Goal: Task Accomplishment & Management: Use online tool/utility

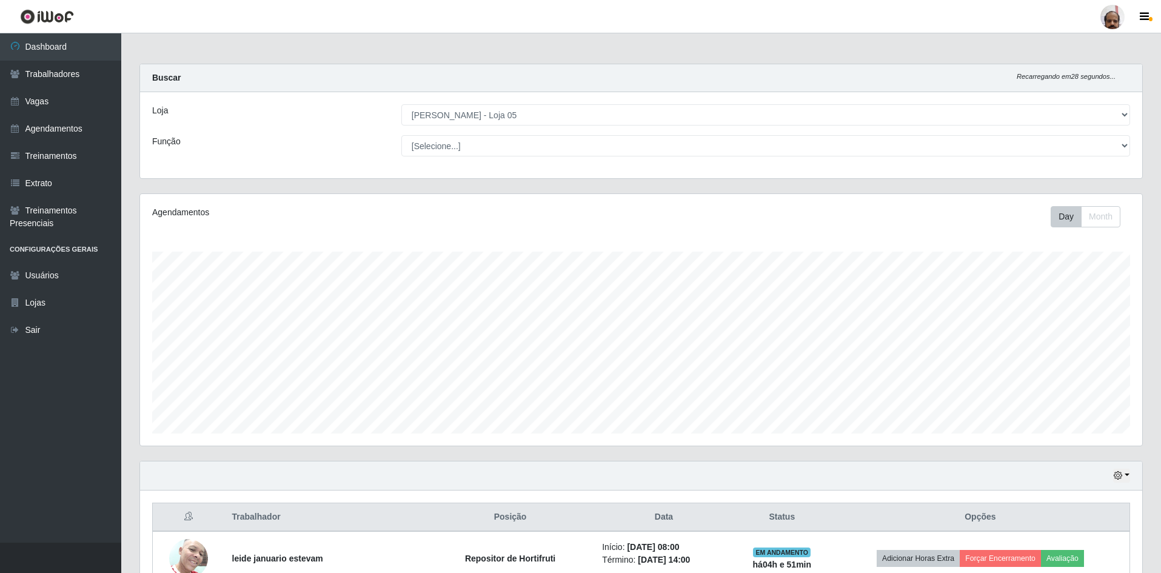
select select "252"
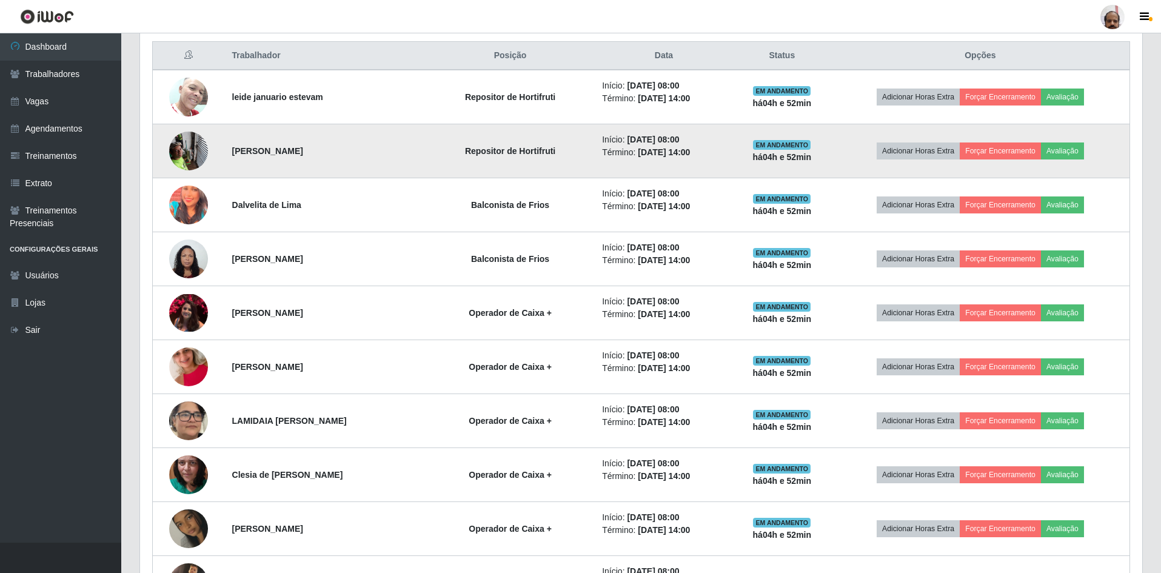
scroll to position [417, 0]
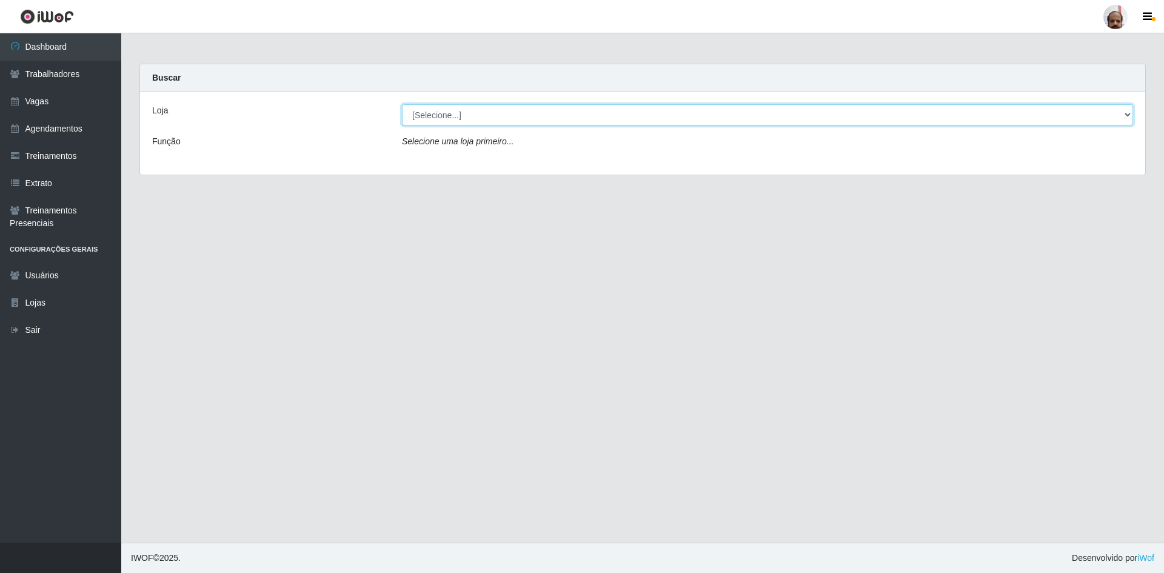
click at [458, 120] on select "[Selecione...] Mar Vermelho - Loja 05" at bounding box center [767, 114] width 731 height 21
select select "252"
click at [402, 104] on select "[Selecione...] Mar Vermelho - Loja 05" at bounding box center [767, 114] width 731 height 21
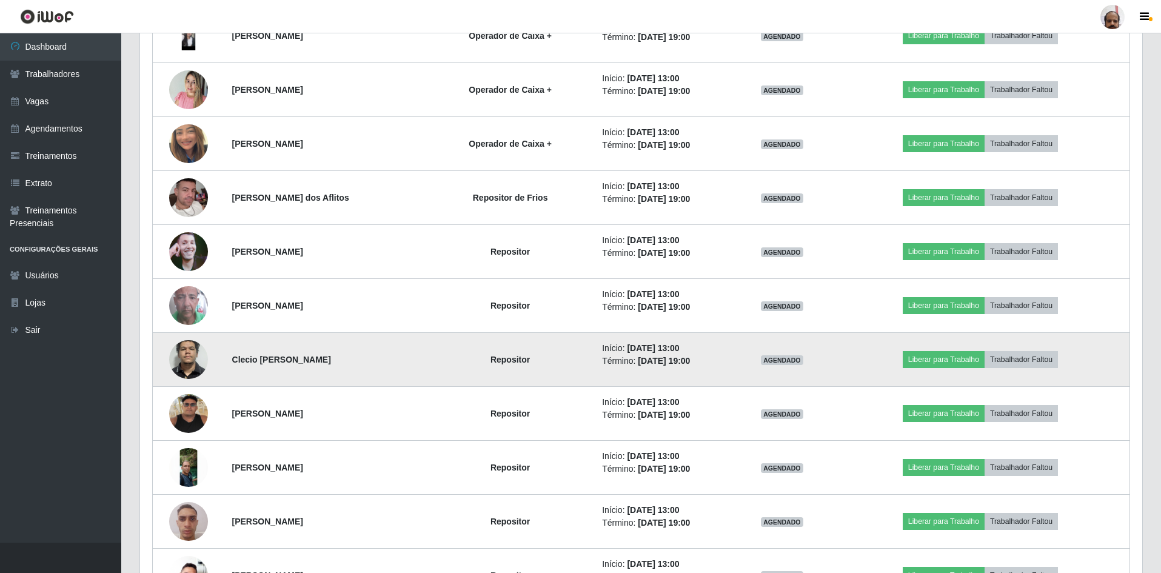
scroll to position [2001, 0]
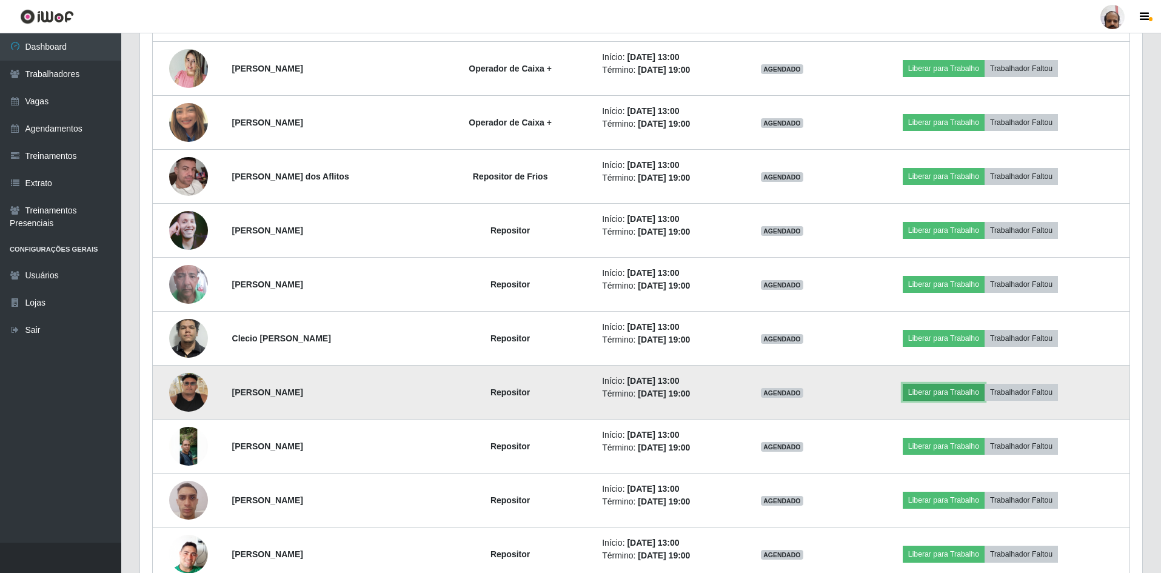
click at [953, 394] on button "Liberar para Trabalho" at bounding box center [944, 392] width 82 height 17
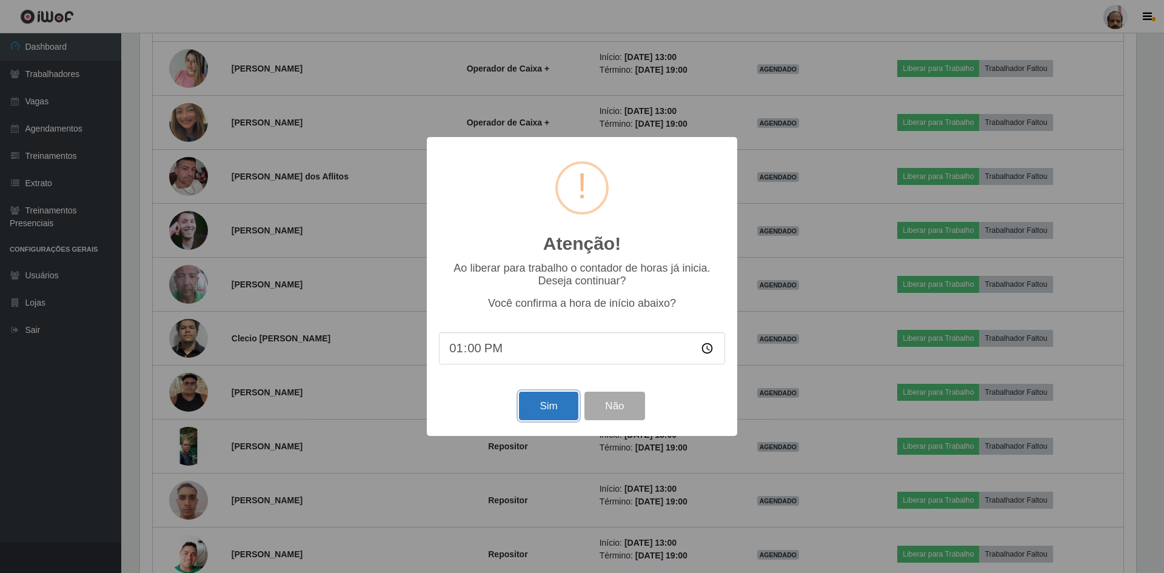
click at [543, 413] on button "Sim" at bounding box center [548, 406] width 59 height 28
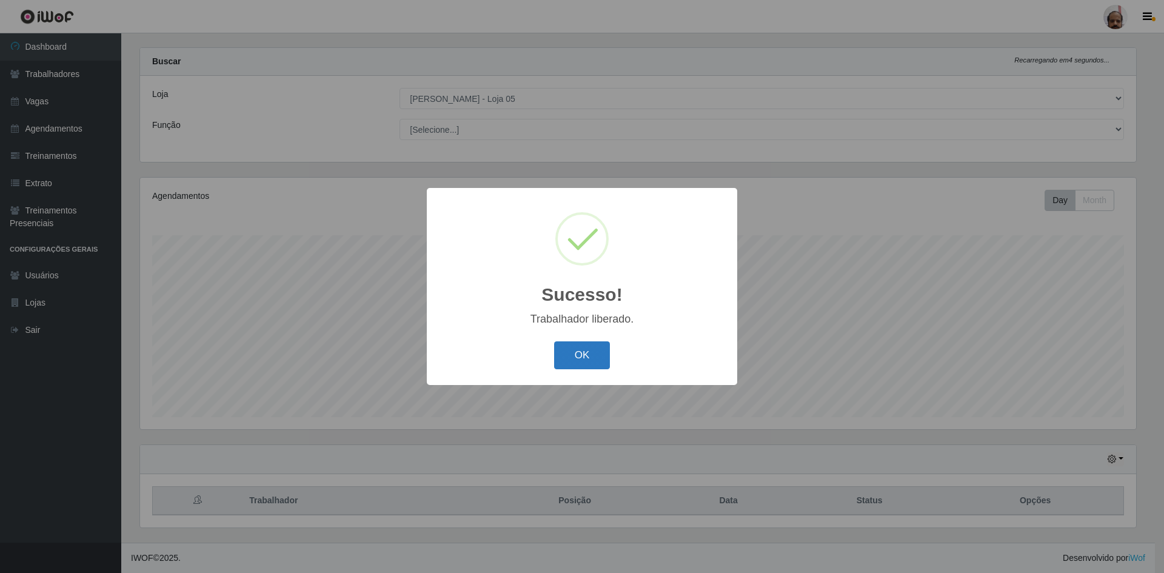
click at [577, 355] on button "OK" at bounding box center [582, 355] width 56 height 28
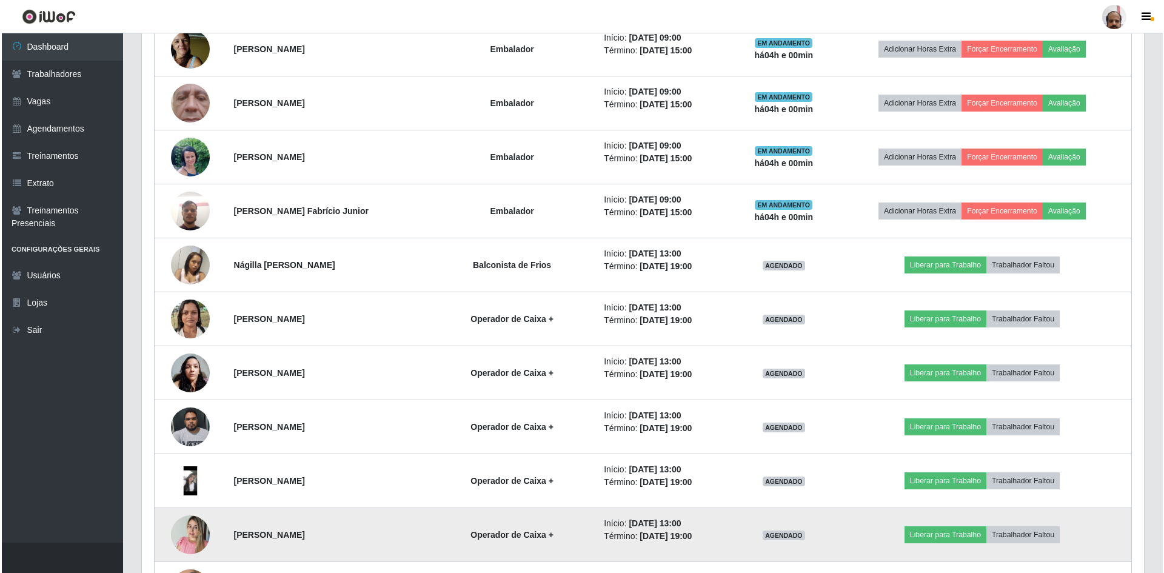
scroll to position [1532, 0]
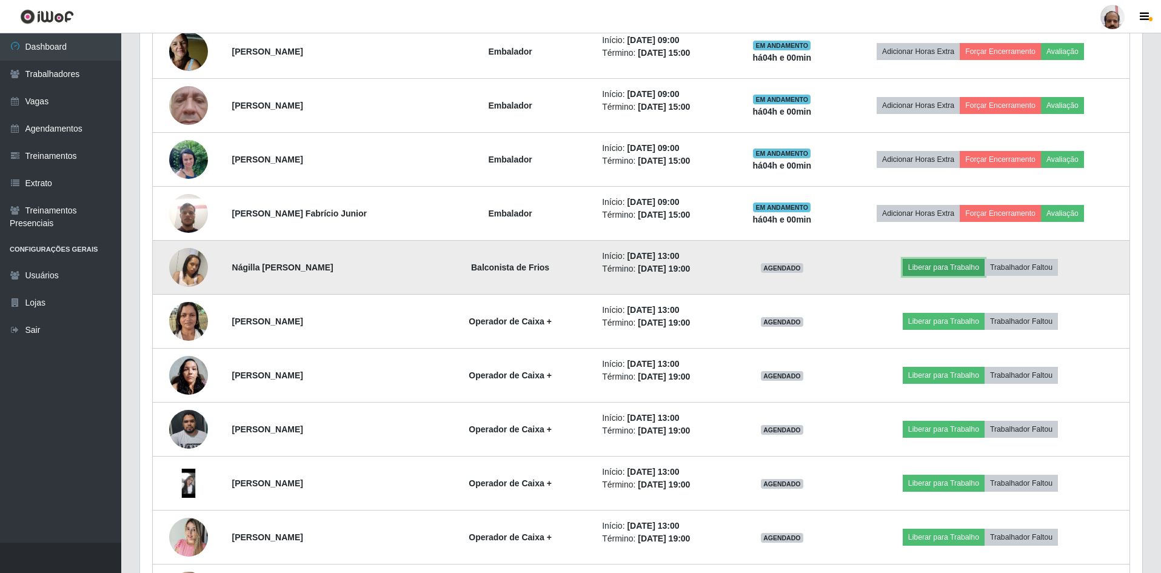
click at [953, 270] on button "Liberar para Trabalho" at bounding box center [944, 267] width 82 height 17
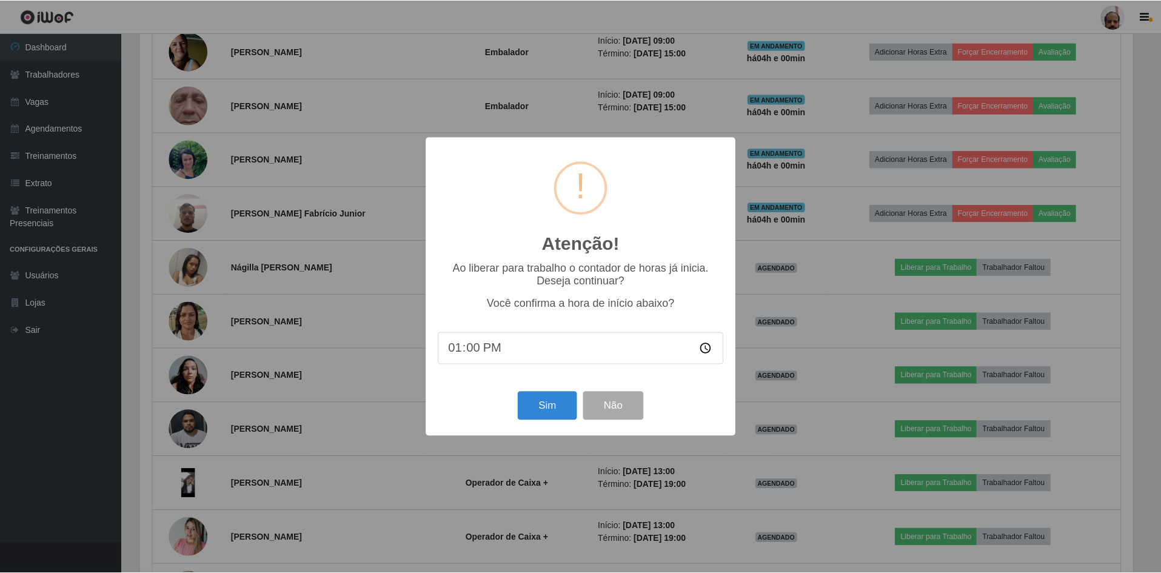
scroll to position [252, 996]
click at [551, 411] on button "Sim" at bounding box center [548, 406] width 59 height 28
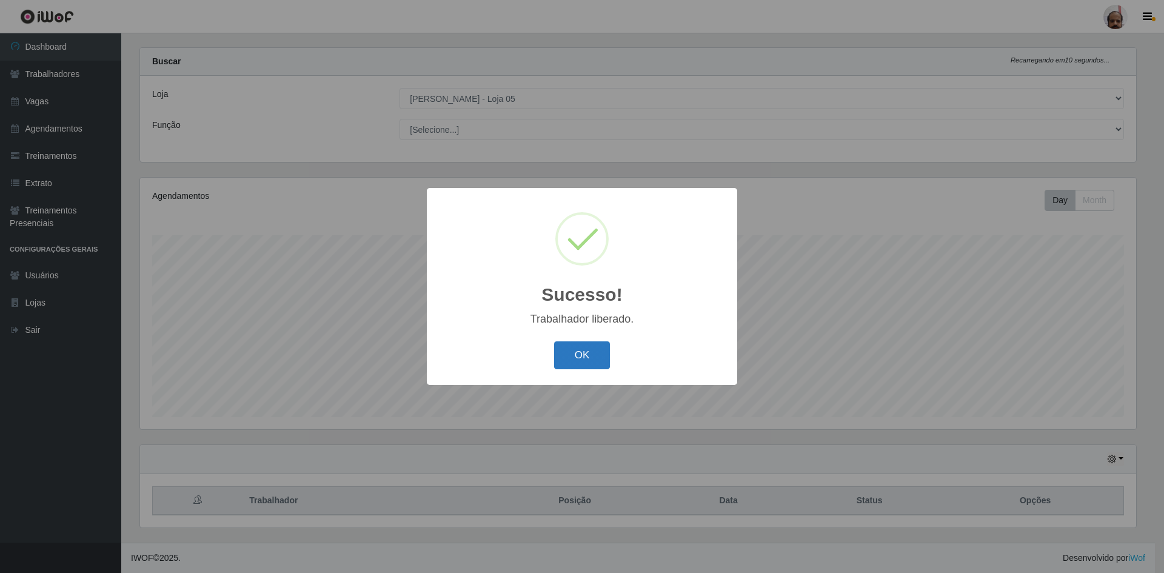
click at [580, 354] on button "OK" at bounding box center [582, 355] width 56 height 28
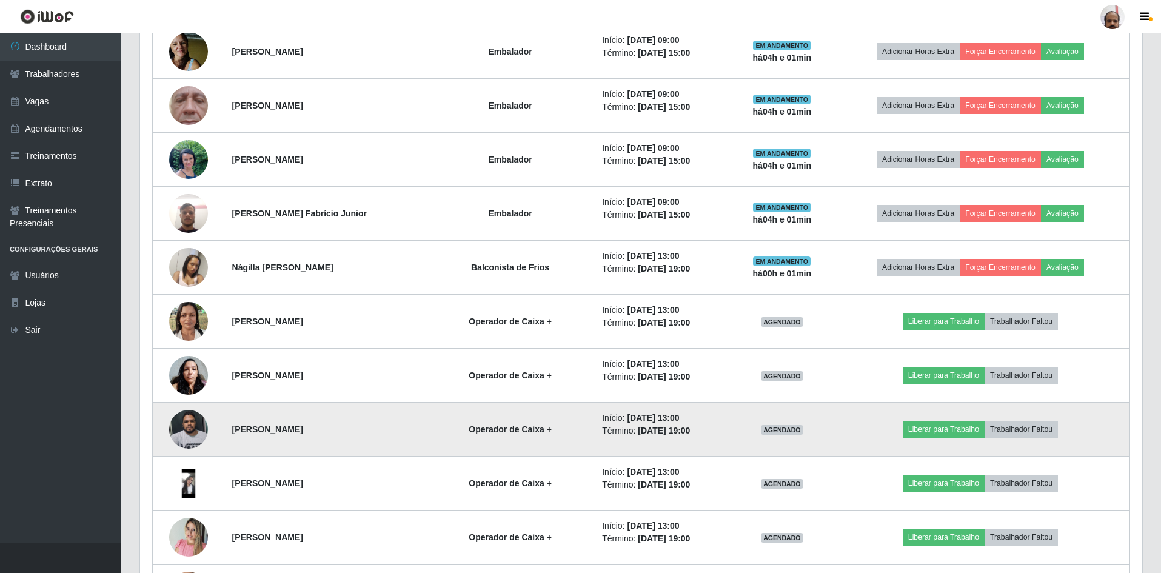
scroll to position [1593, 0]
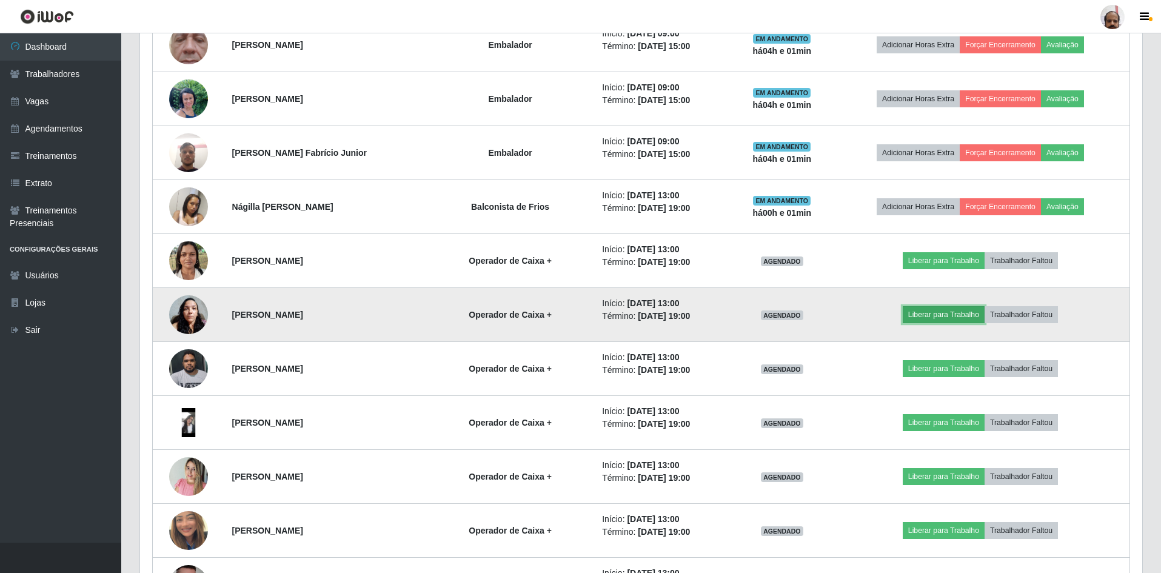
click at [959, 315] on button "Liberar para Trabalho" at bounding box center [944, 314] width 82 height 17
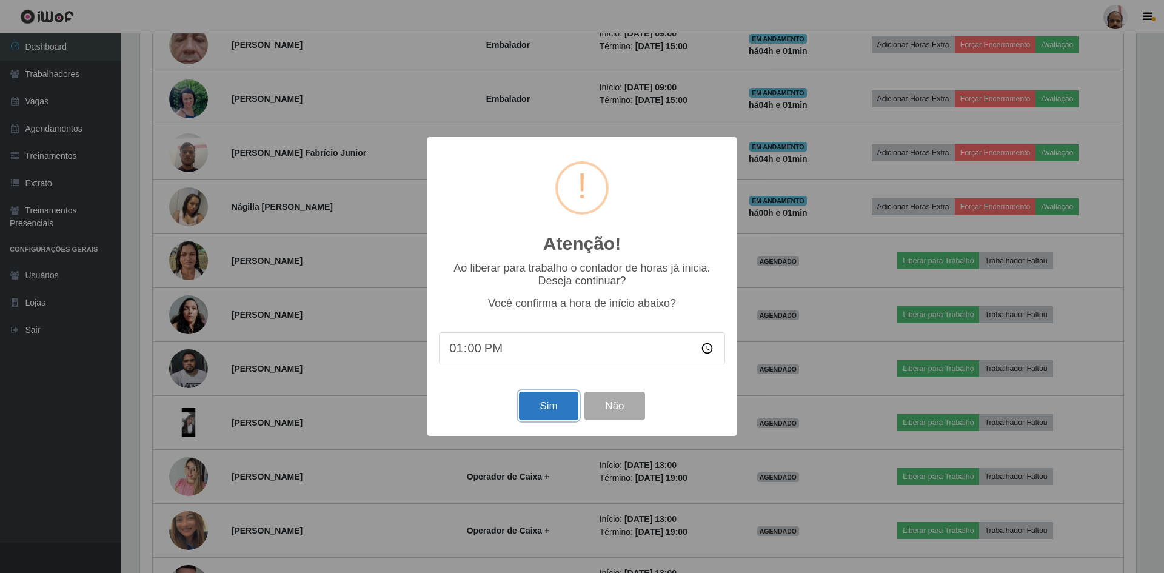
click at [548, 411] on button "Sim" at bounding box center [548, 406] width 59 height 28
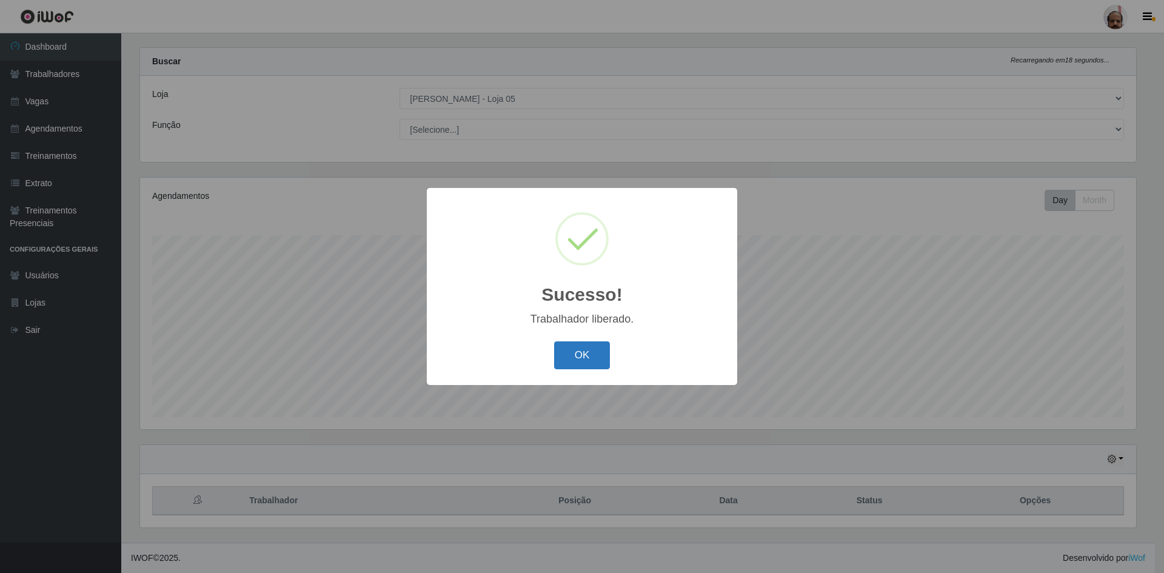
click at [586, 356] on button "OK" at bounding box center [582, 355] width 56 height 28
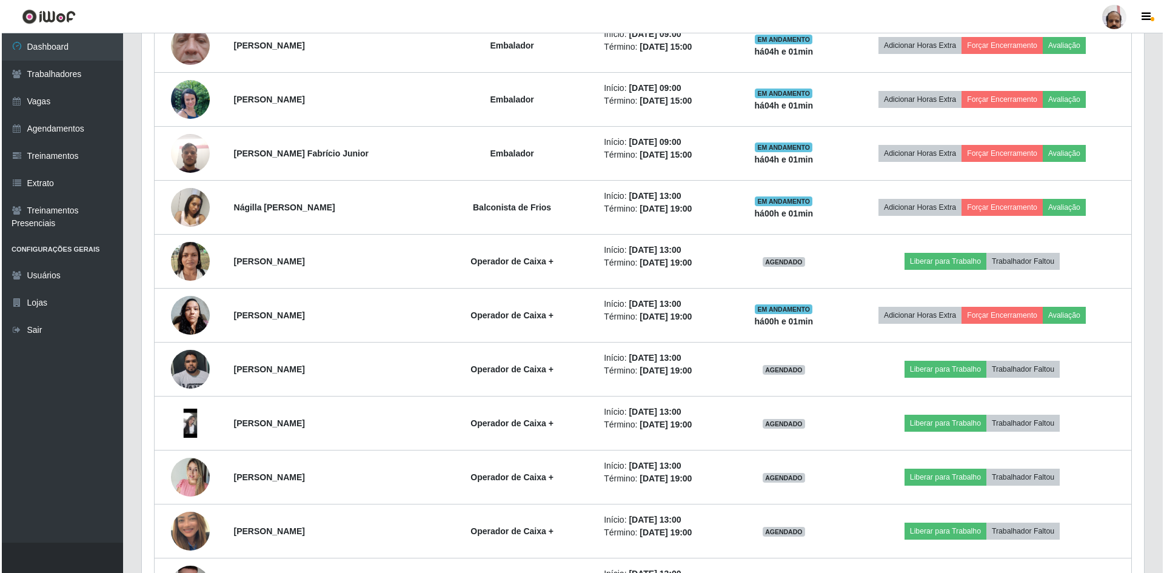
scroll to position [1594, 0]
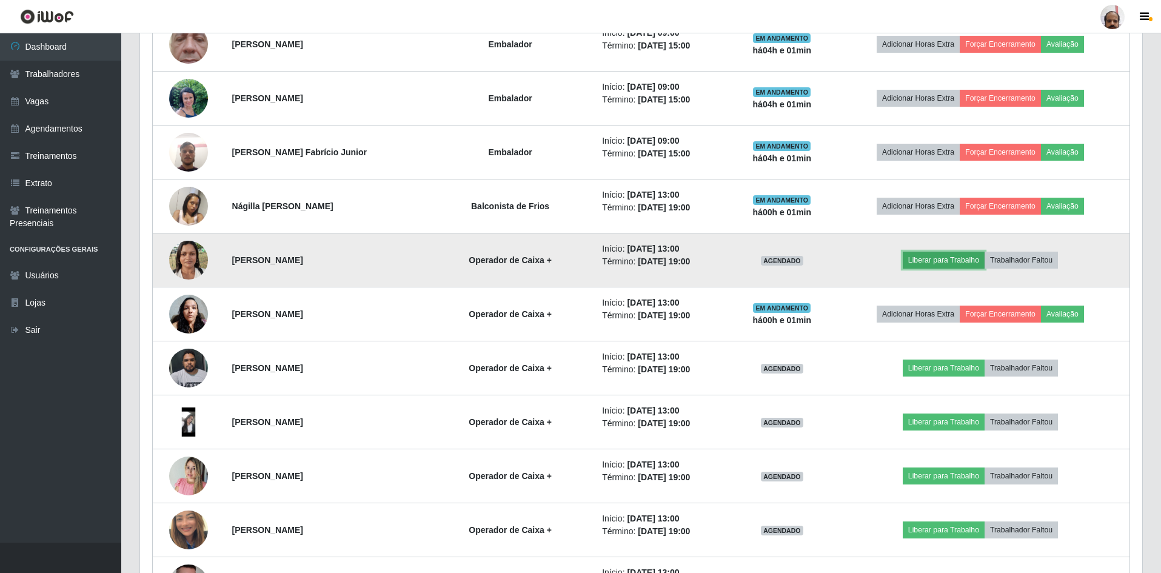
click at [944, 256] on button "Liberar para Trabalho" at bounding box center [944, 260] width 82 height 17
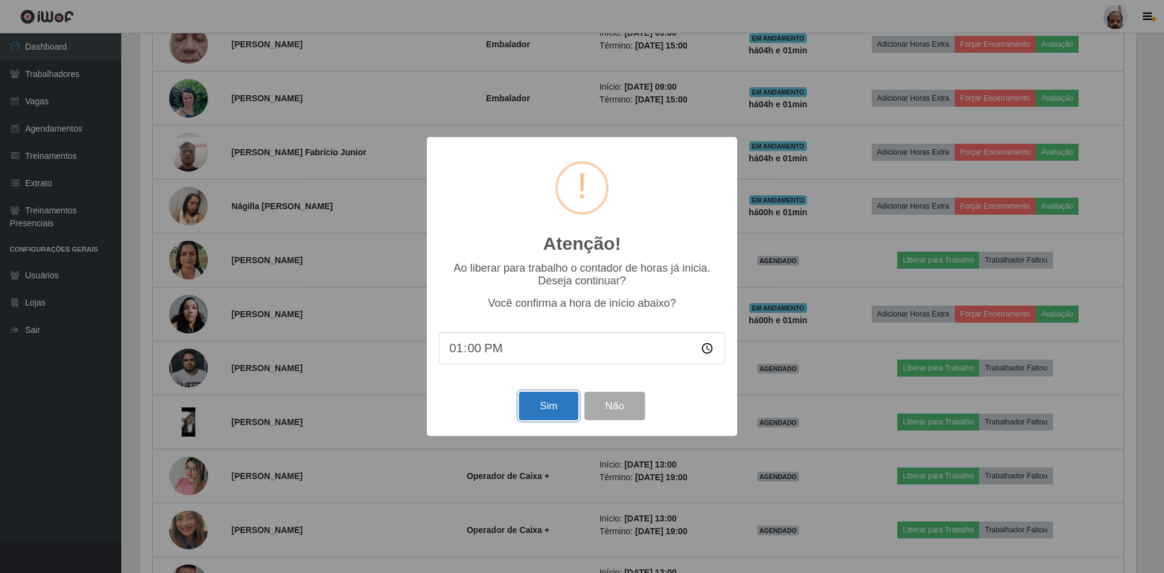
click at [554, 407] on button "Sim" at bounding box center [548, 406] width 59 height 28
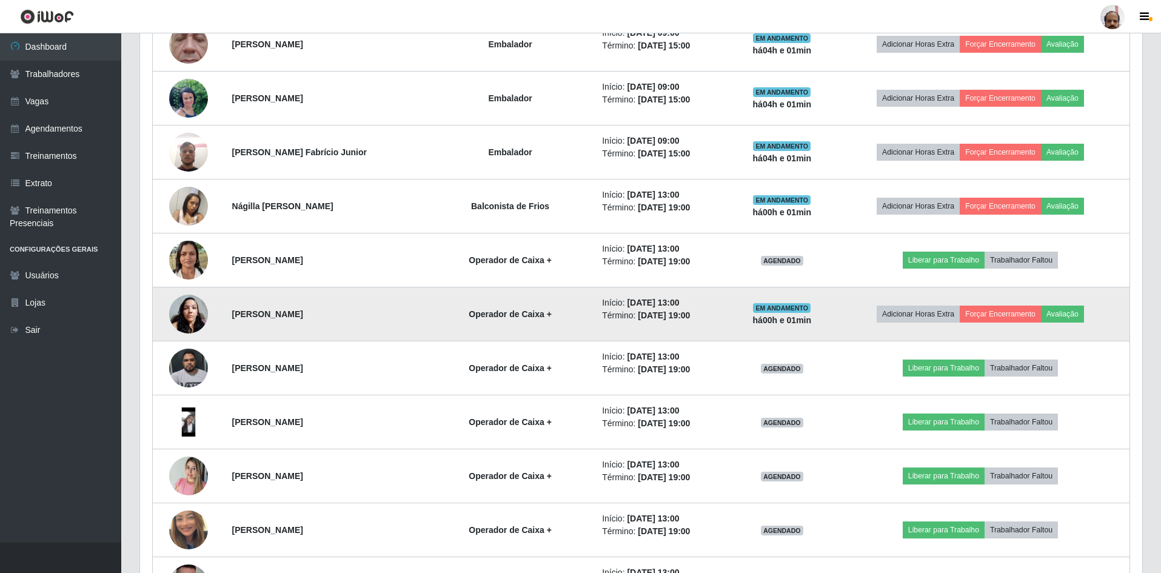
scroll to position [0, 0]
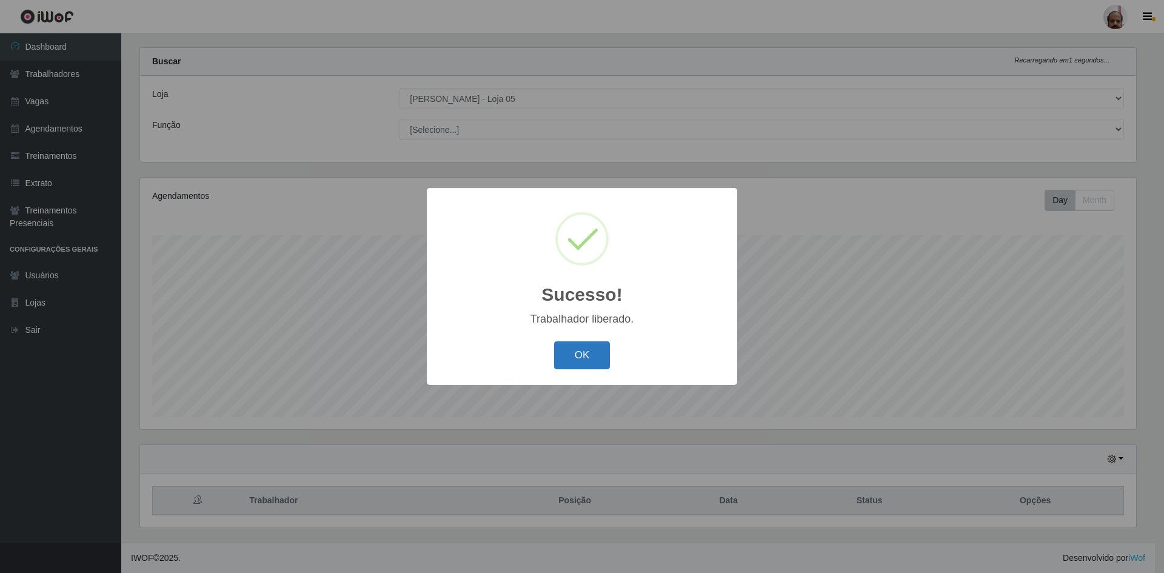
click at [592, 353] on button "OK" at bounding box center [582, 355] width 56 height 28
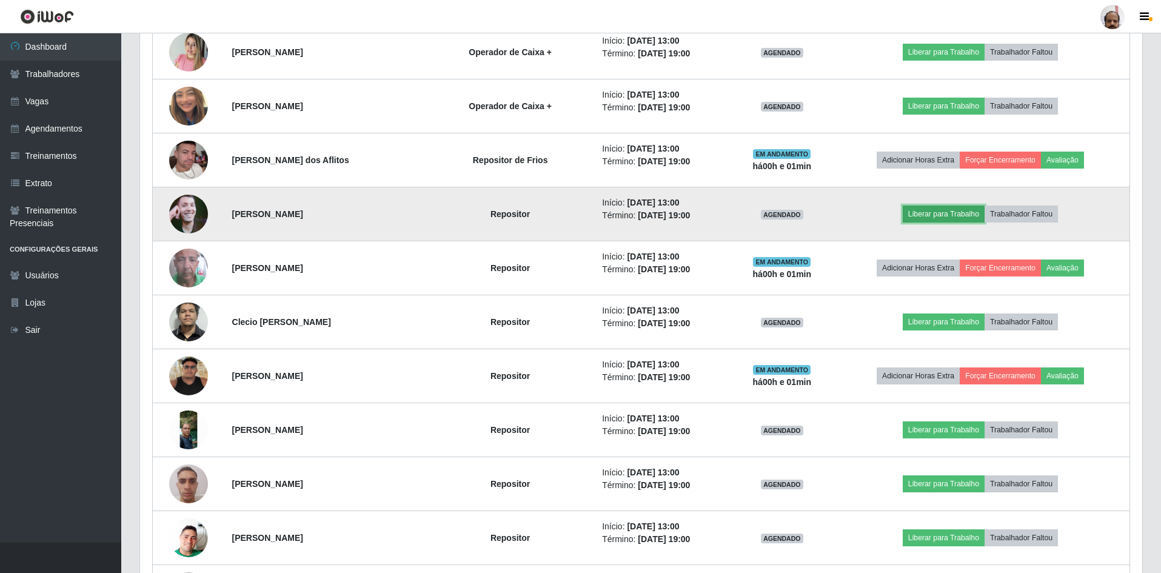
click at [945, 216] on button "Liberar para Trabalho" at bounding box center [944, 214] width 82 height 17
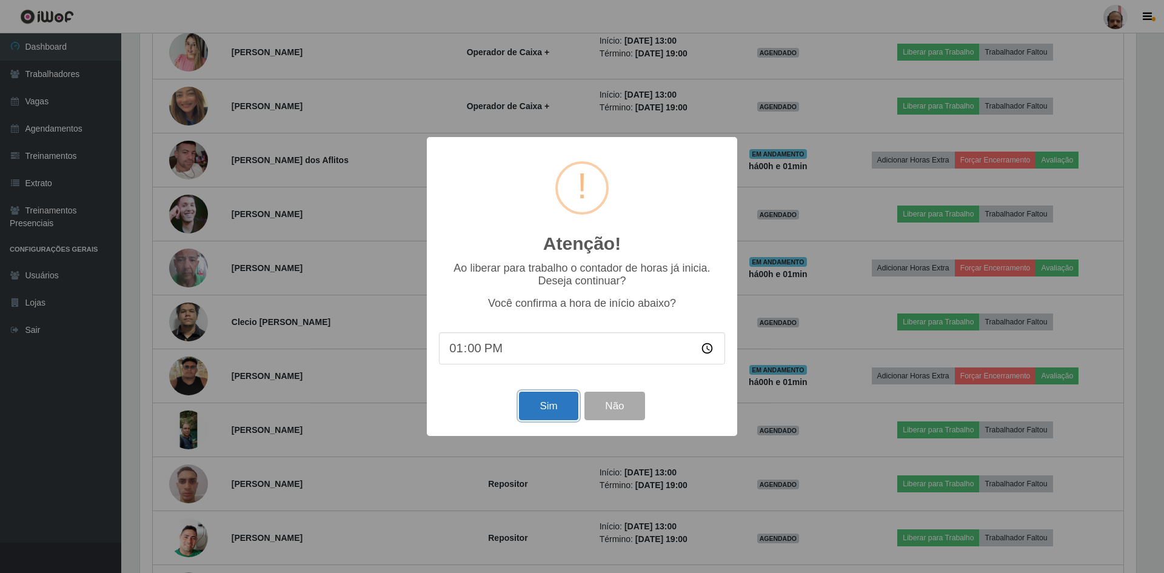
click at [555, 404] on button "Sim" at bounding box center [548, 406] width 59 height 28
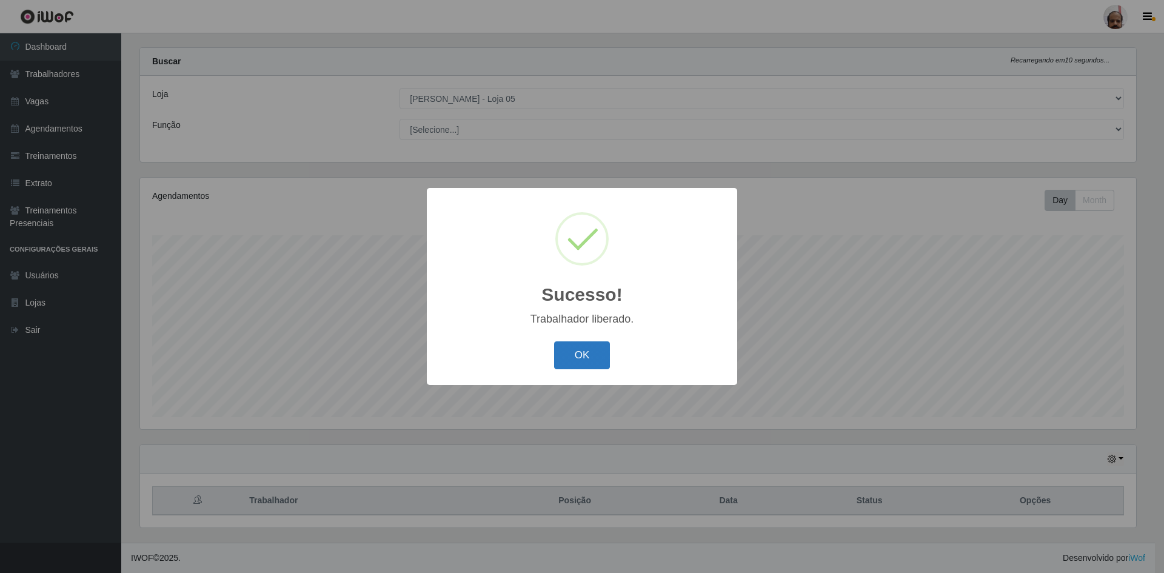
click at [579, 358] on button "OK" at bounding box center [582, 355] width 56 height 28
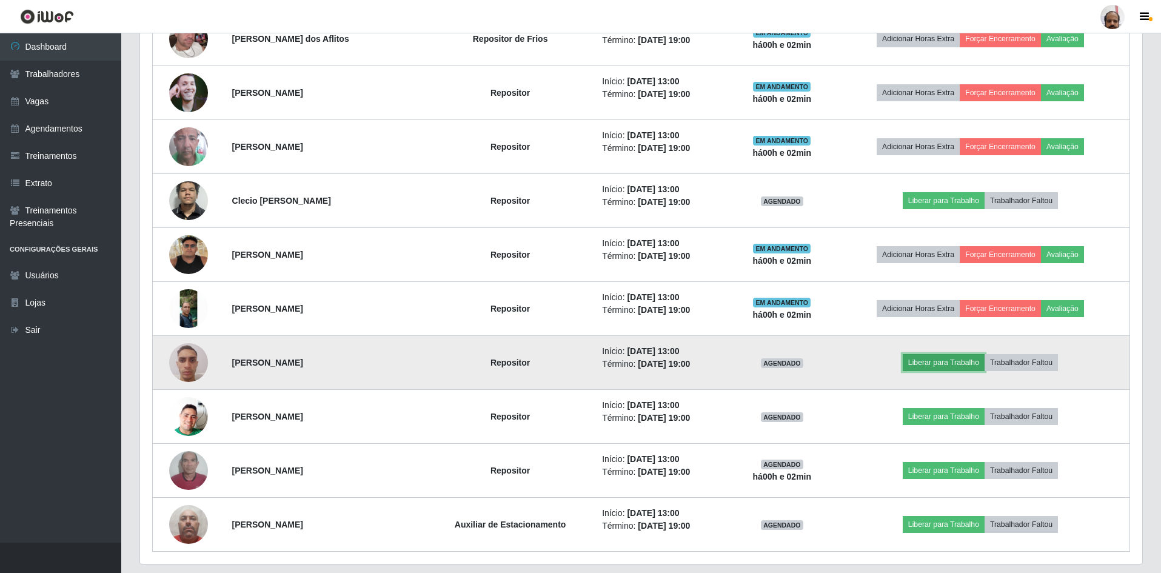
click at [943, 361] on button "Liberar para Trabalho" at bounding box center [944, 362] width 82 height 17
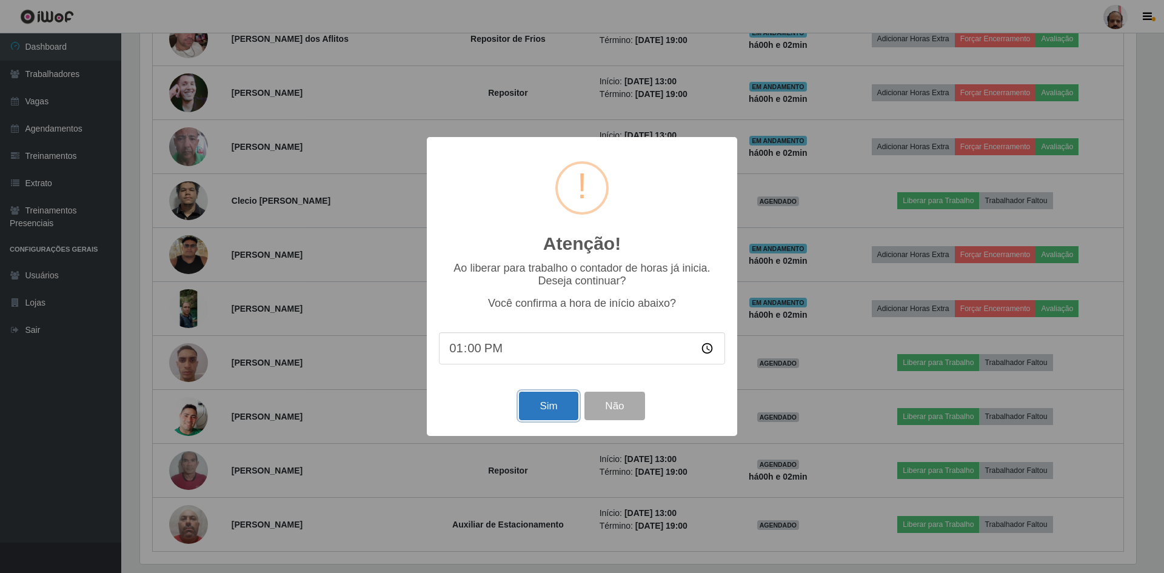
click at [535, 413] on button "Sim" at bounding box center [548, 406] width 59 height 28
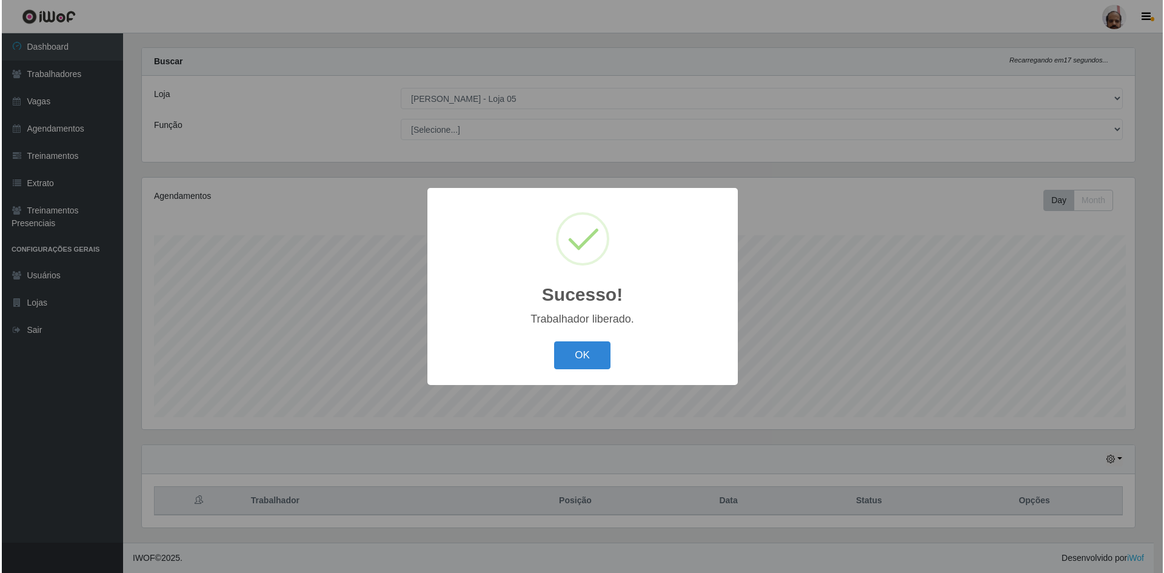
scroll to position [16, 0]
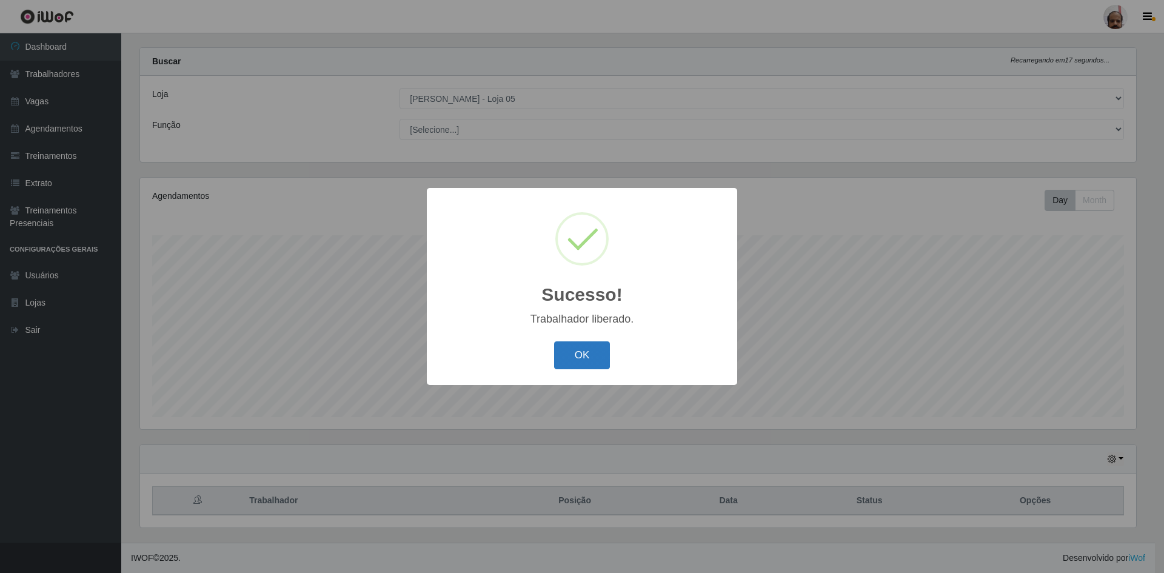
click at [574, 361] on button "OK" at bounding box center [582, 355] width 56 height 28
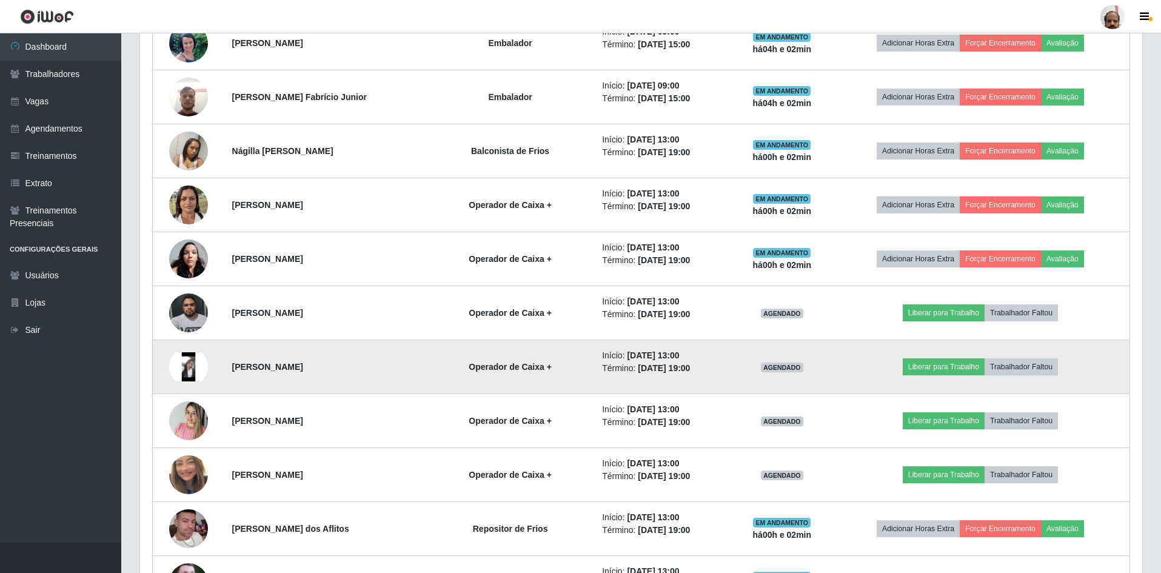
scroll to position [1654, 0]
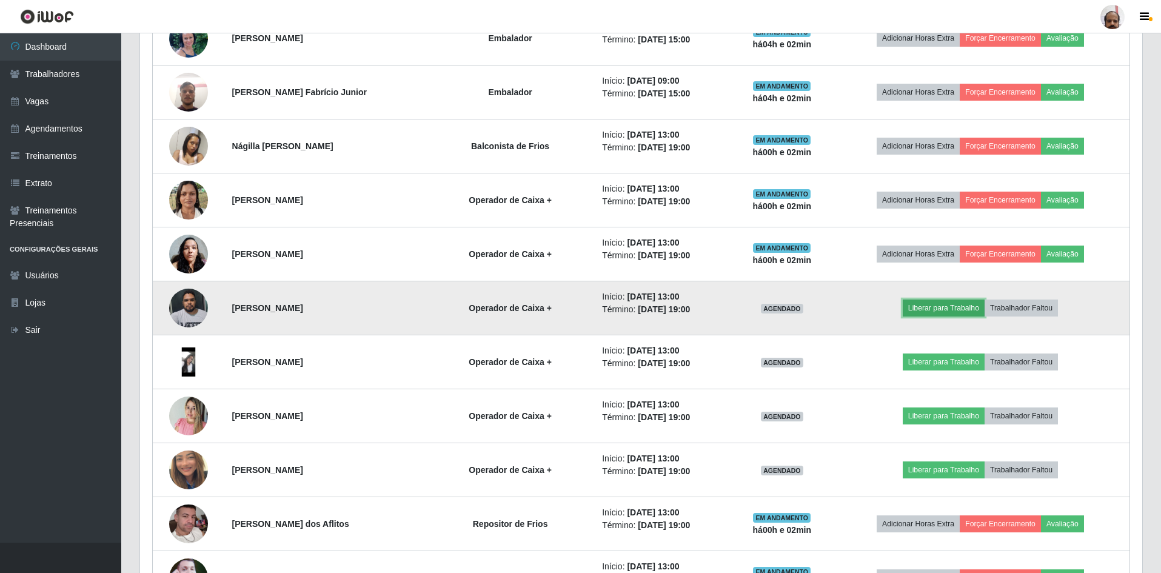
click at [937, 307] on button "Liberar para Trabalho" at bounding box center [944, 308] width 82 height 17
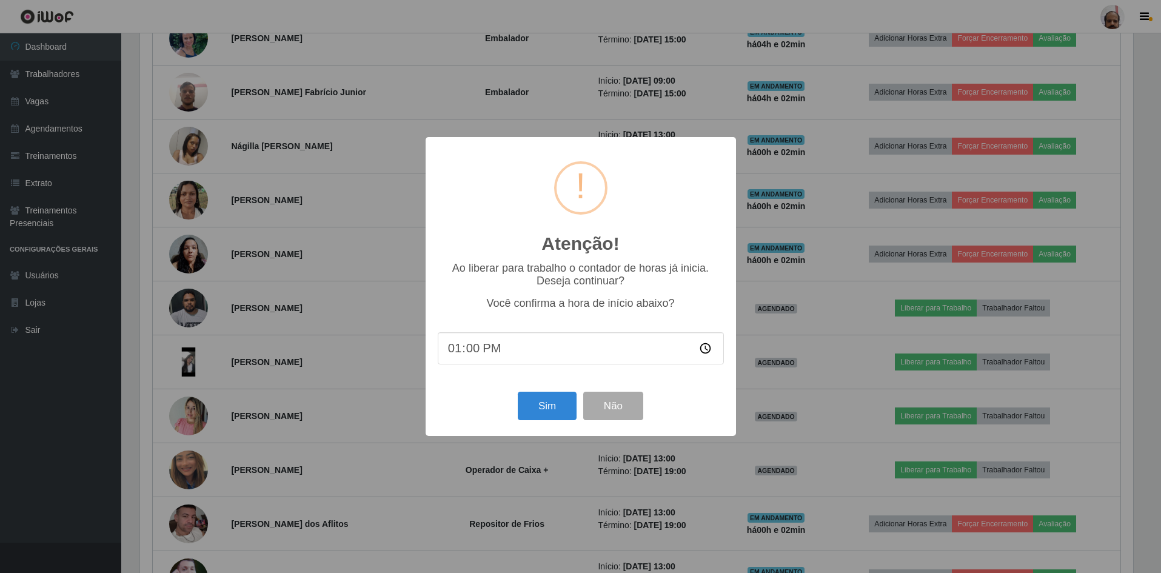
scroll to position [252, 996]
click at [540, 405] on button "Sim" at bounding box center [548, 406] width 59 height 28
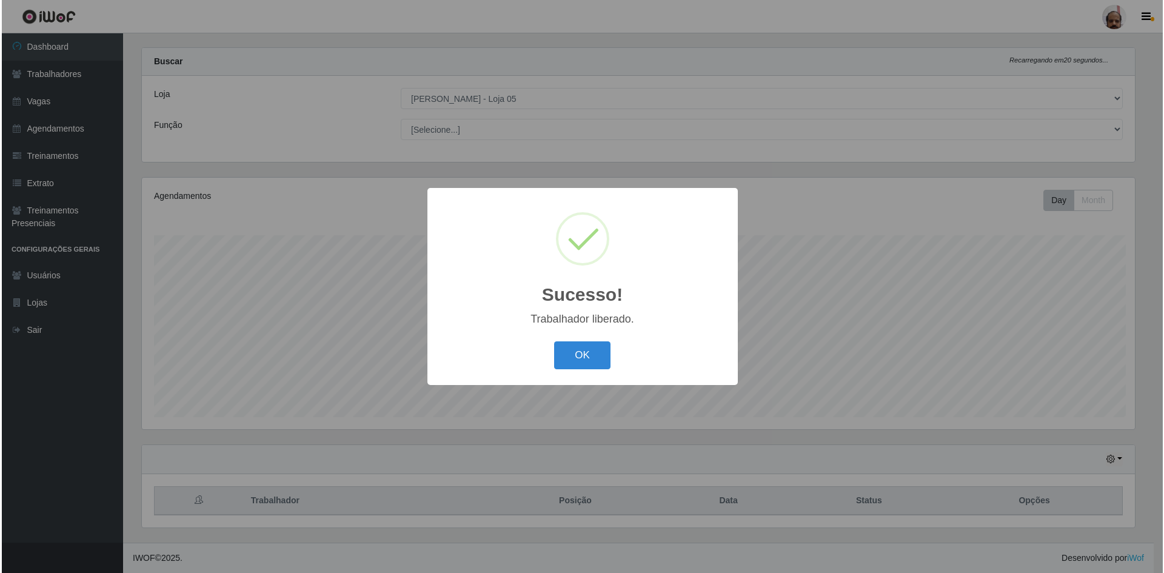
scroll to position [16, 0]
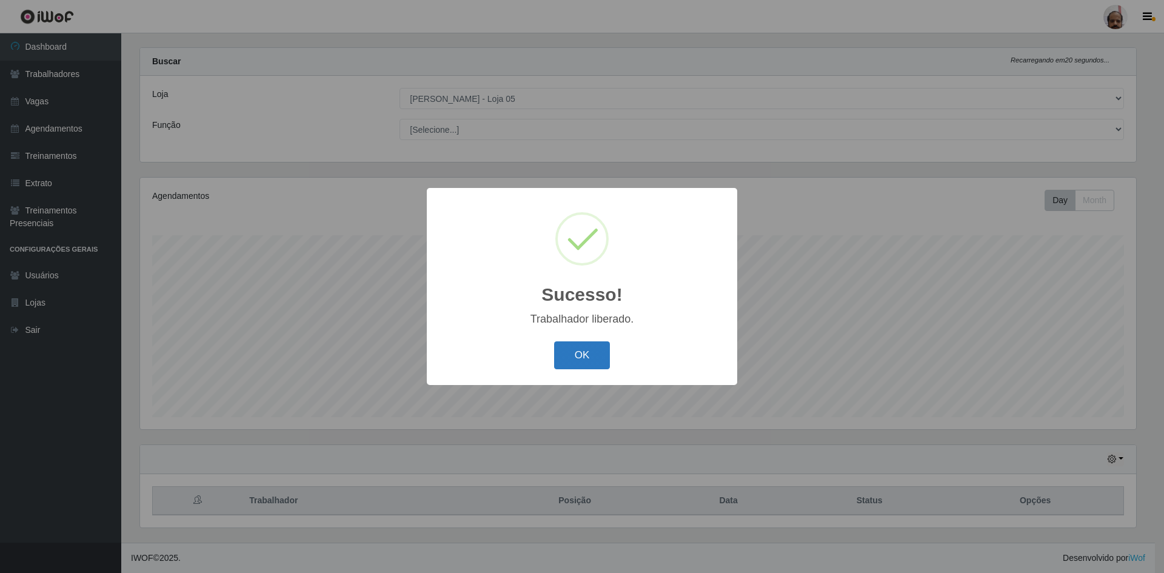
click at [579, 356] on button "OK" at bounding box center [582, 355] width 56 height 28
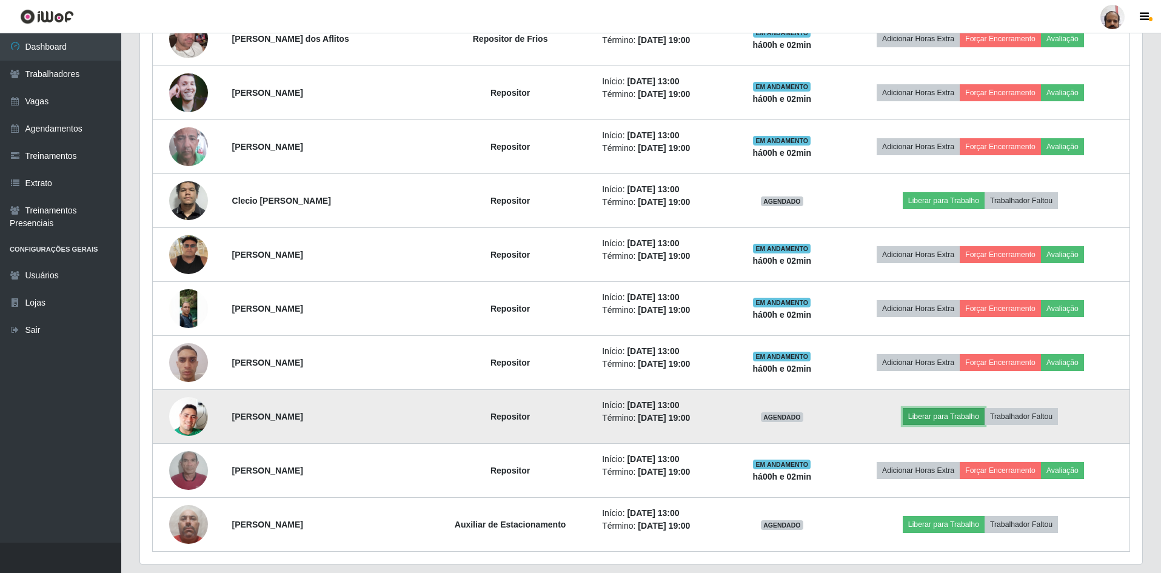
click at [944, 418] on button "Liberar para Trabalho" at bounding box center [944, 416] width 82 height 17
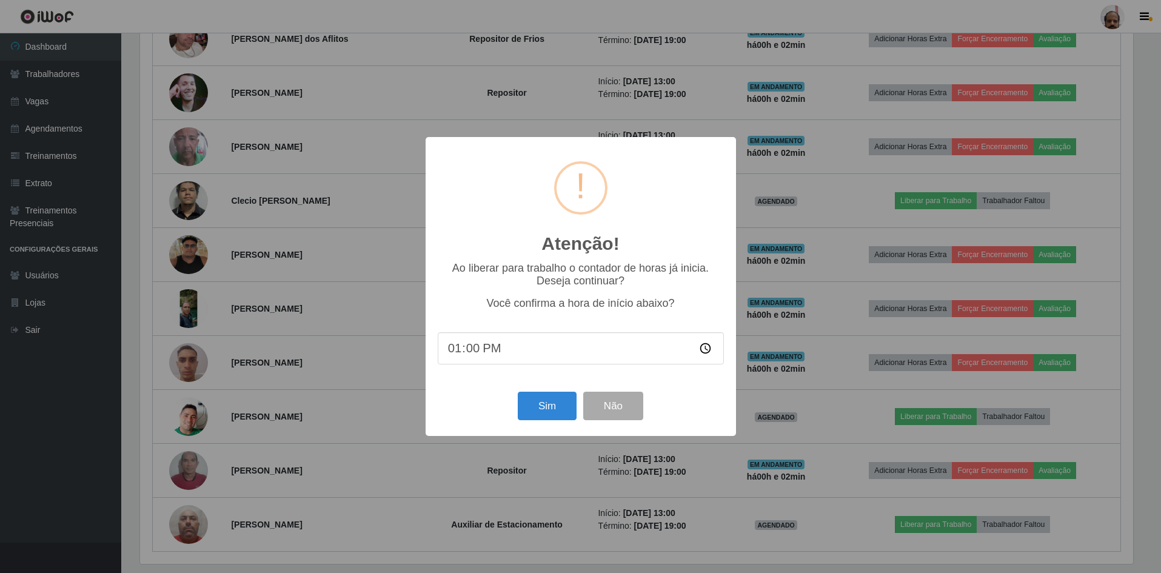
scroll to position [252, 996]
click at [540, 409] on button "Sim" at bounding box center [548, 406] width 59 height 28
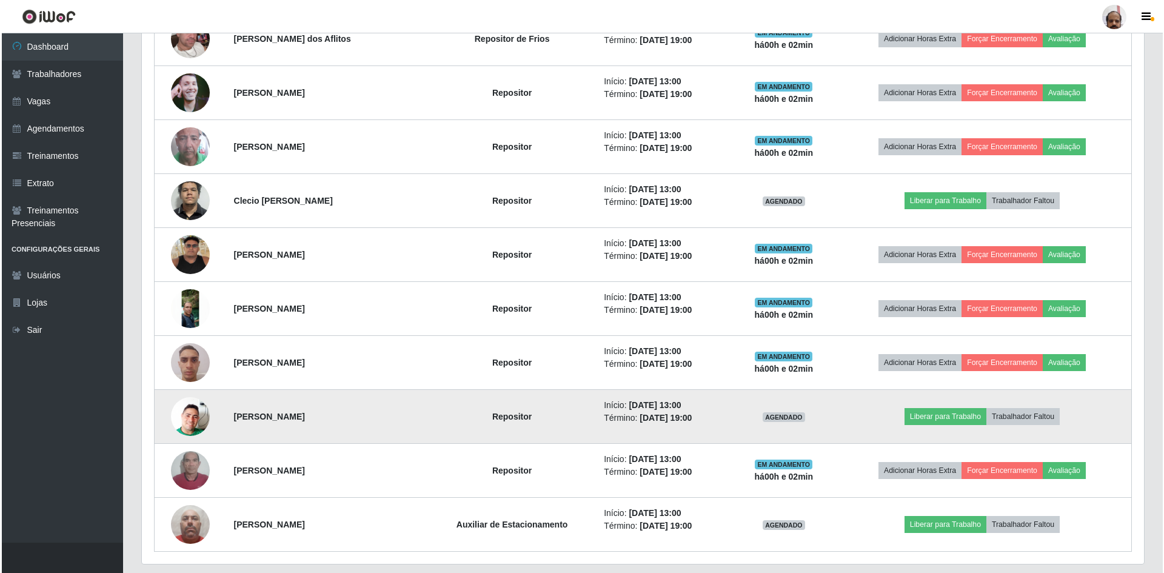
scroll to position [16, 0]
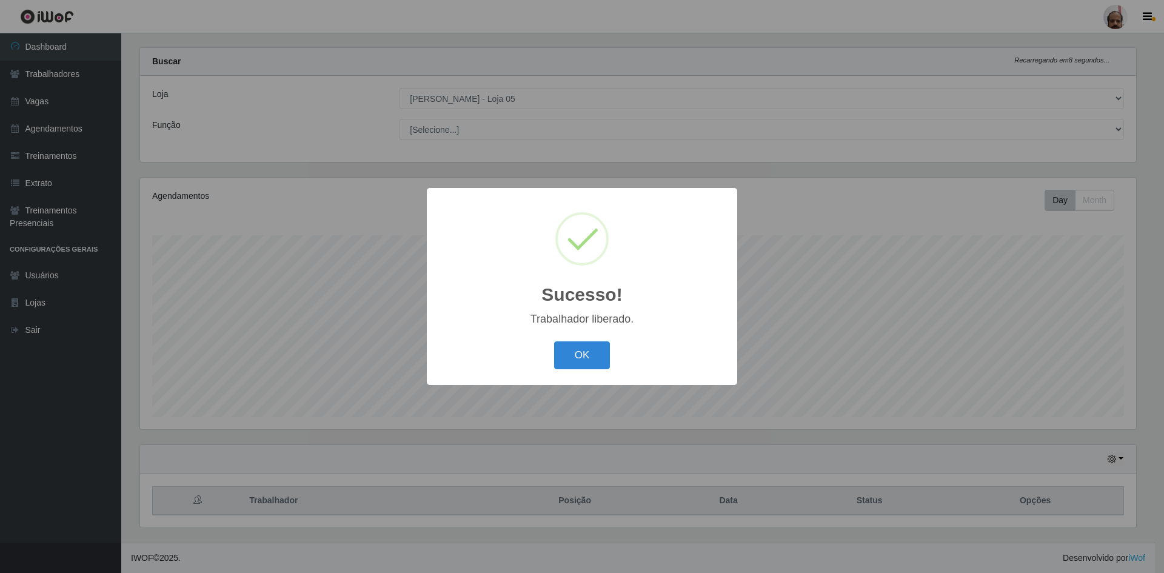
drag, startPoint x: 591, startPoint y: 352, endPoint x: 577, endPoint y: 351, distance: 13.4
click at [590, 352] on button "OK" at bounding box center [582, 355] width 56 height 28
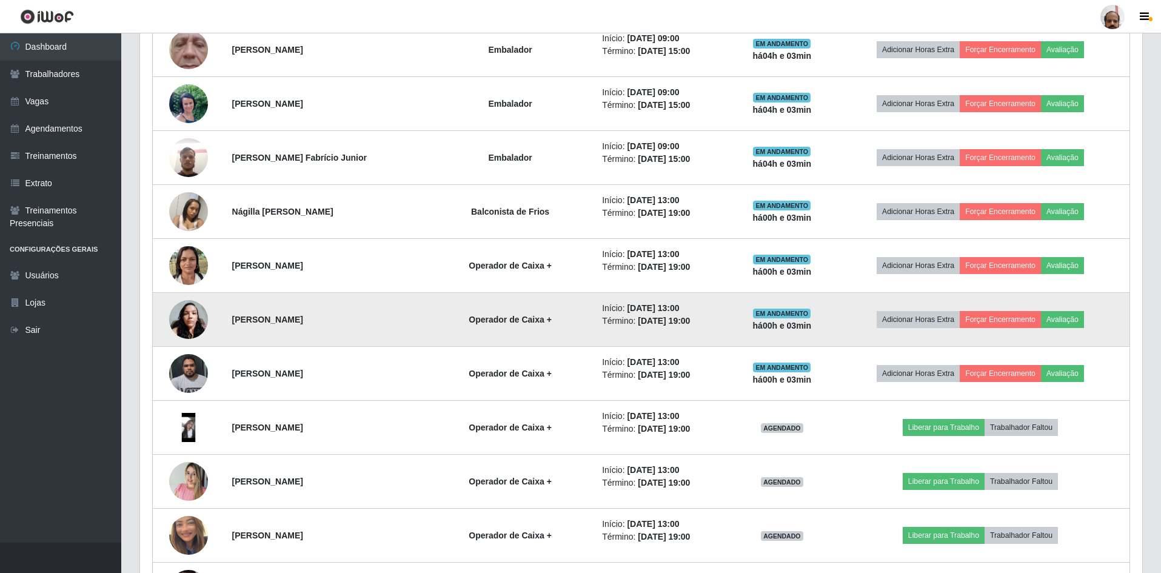
scroll to position [1593, 0]
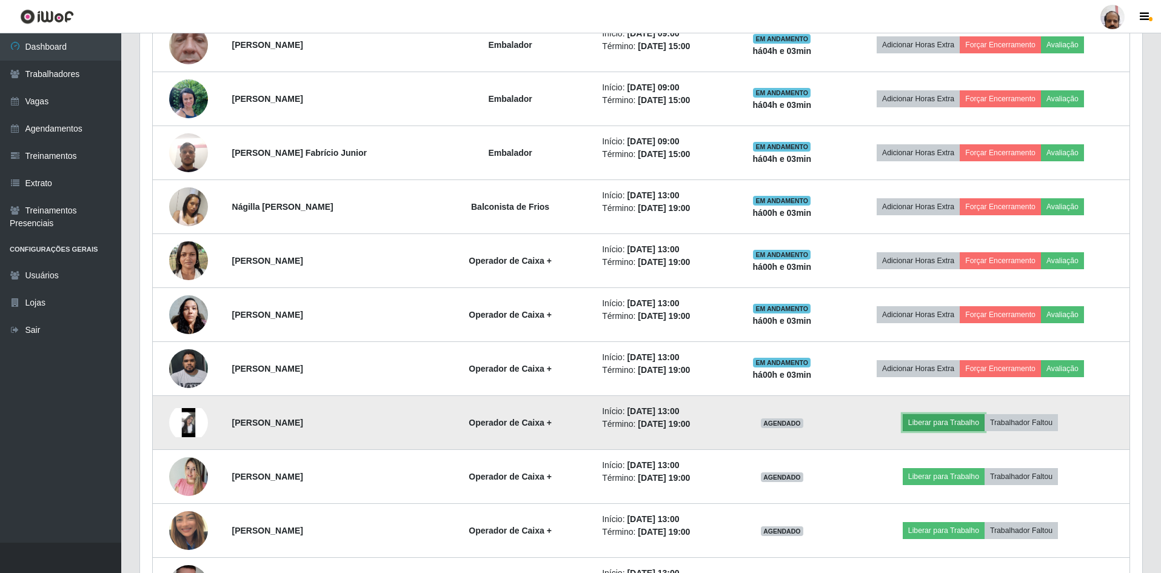
click at [949, 421] on button "Liberar para Trabalho" at bounding box center [944, 422] width 82 height 17
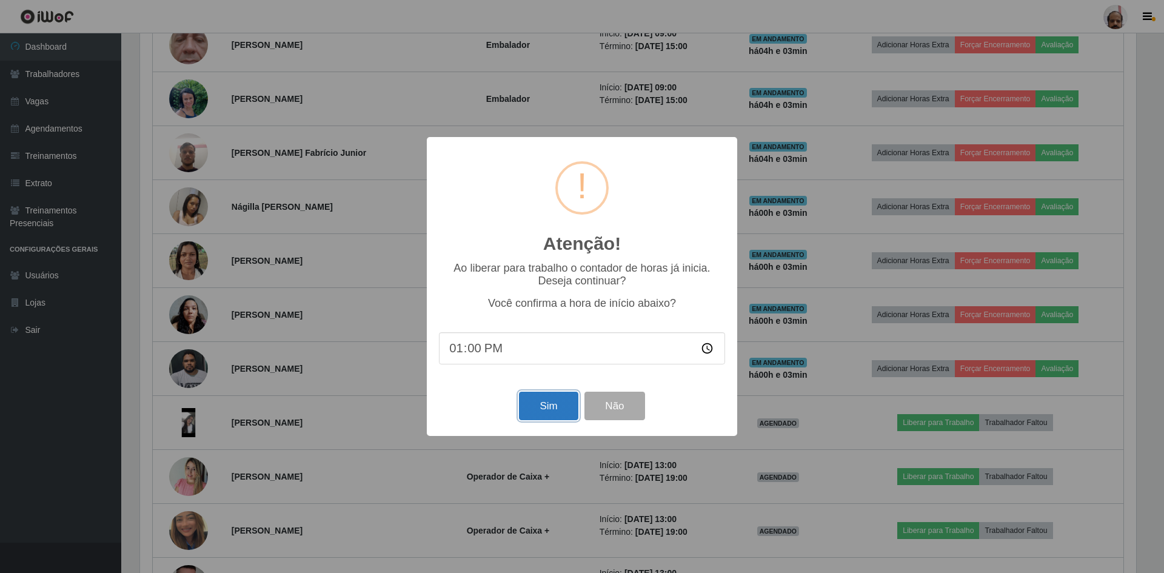
click at [532, 414] on button "Sim" at bounding box center [548, 406] width 59 height 28
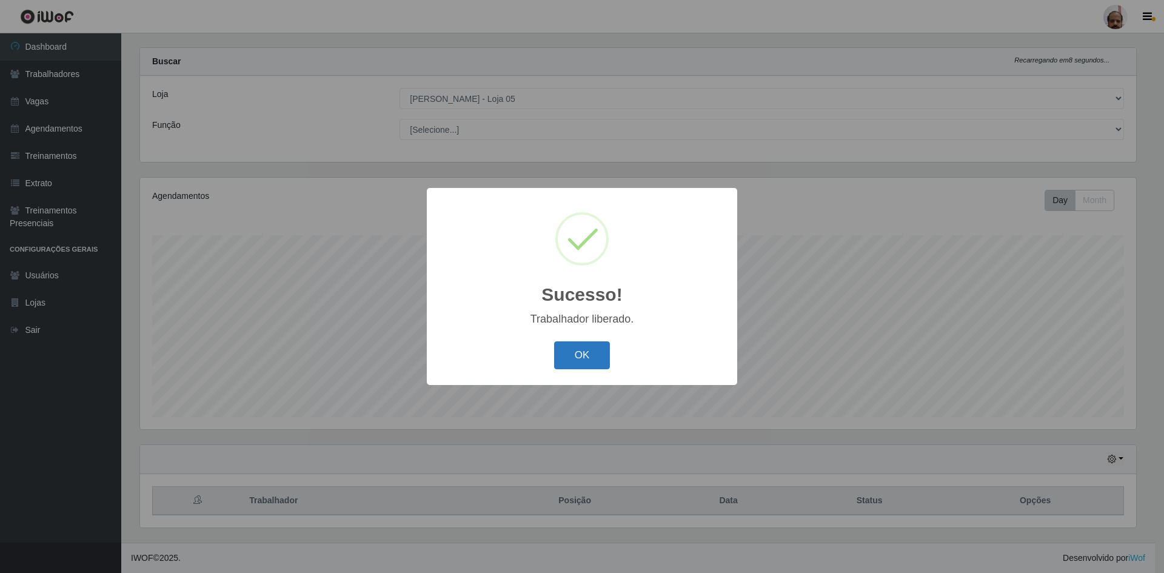
click at [578, 357] on button "OK" at bounding box center [582, 355] width 56 height 28
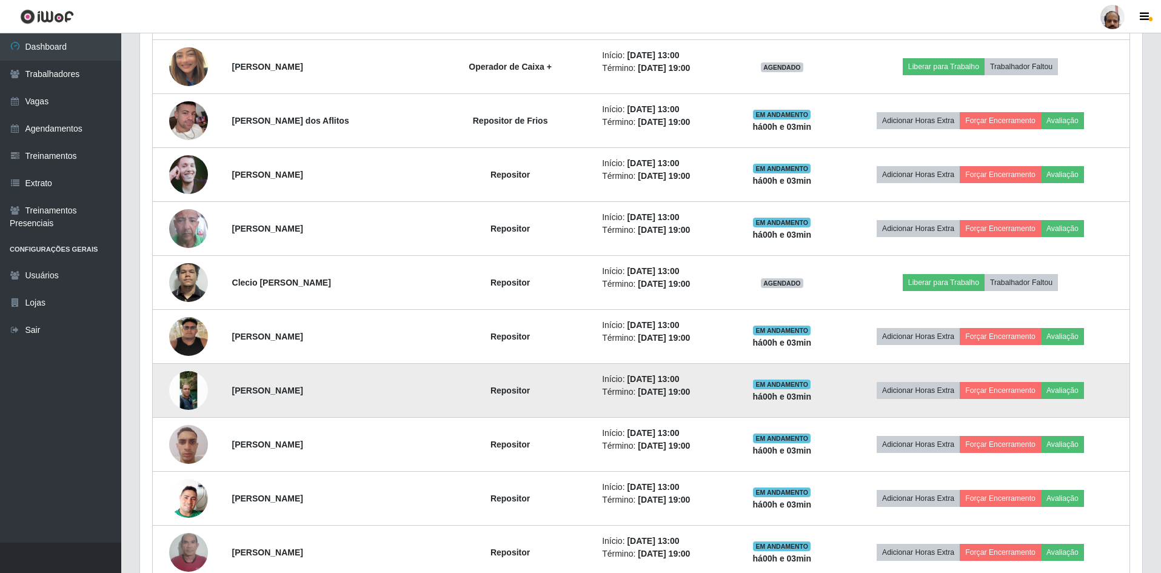
scroll to position [2078, 0]
